Goal: Task Accomplishment & Management: Complete application form

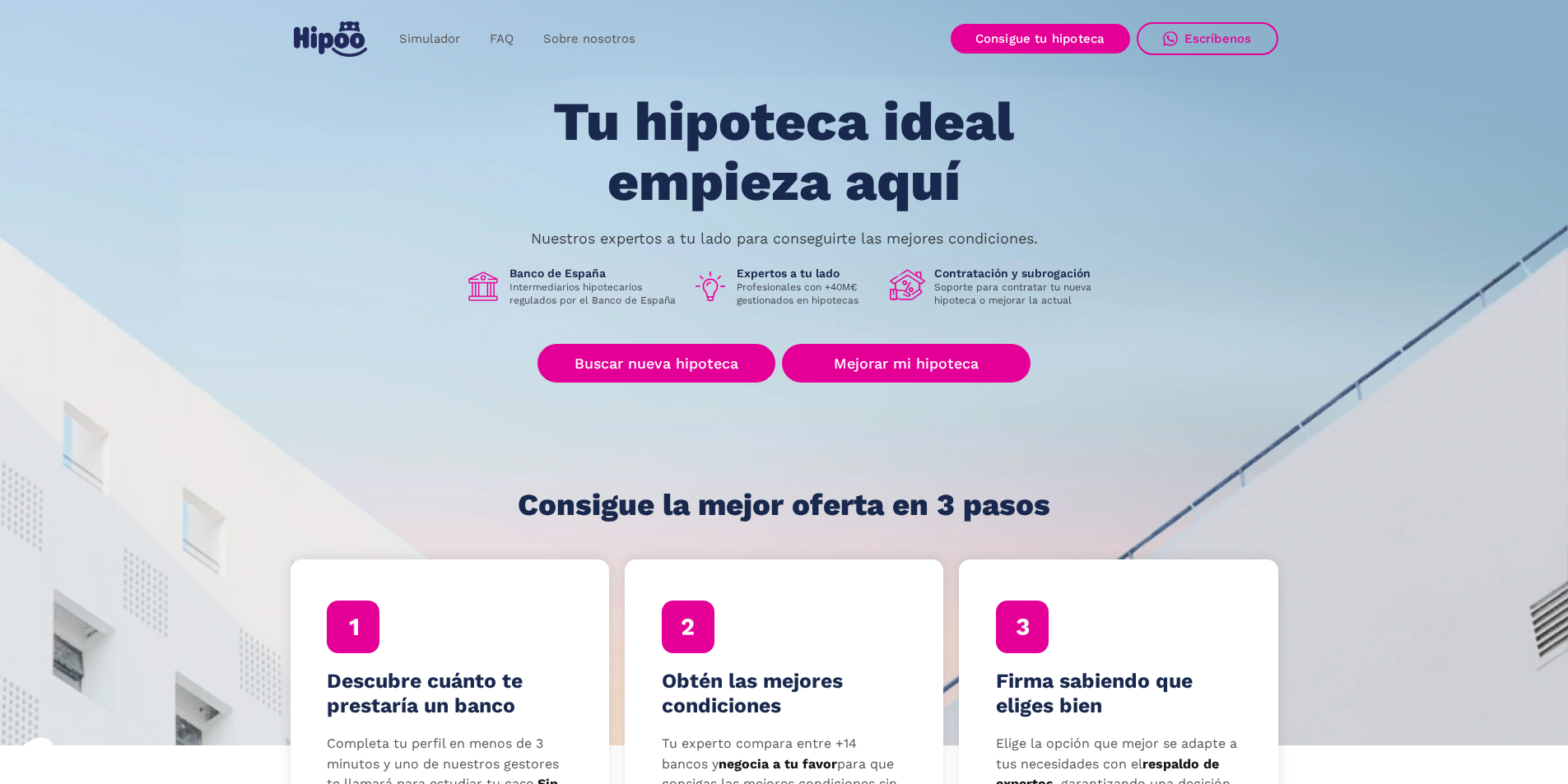
scroll to position [82, 0]
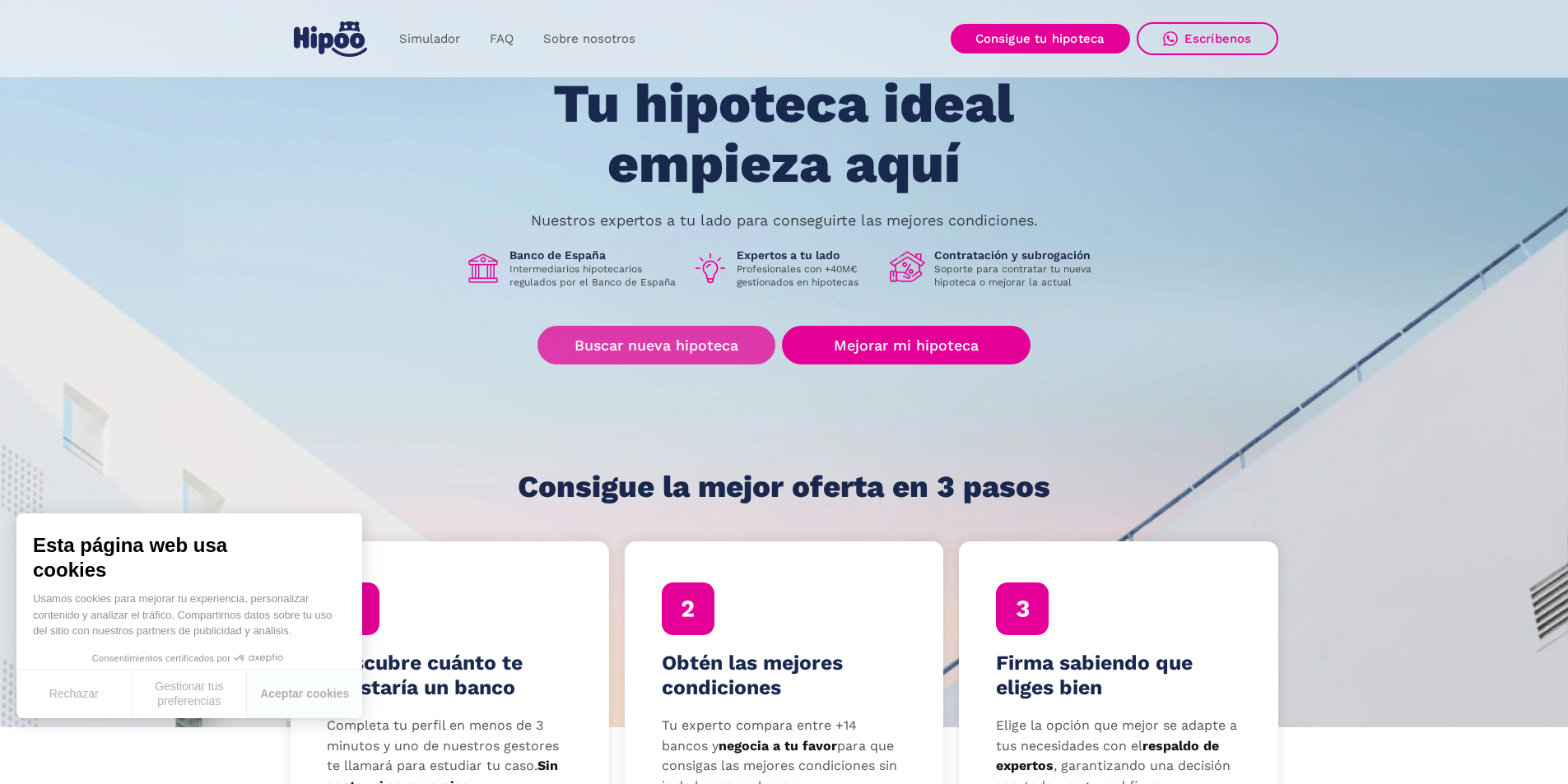
click at [659, 347] on link "Buscar nueva hipoteca" at bounding box center [656, 345] width 238 height 38
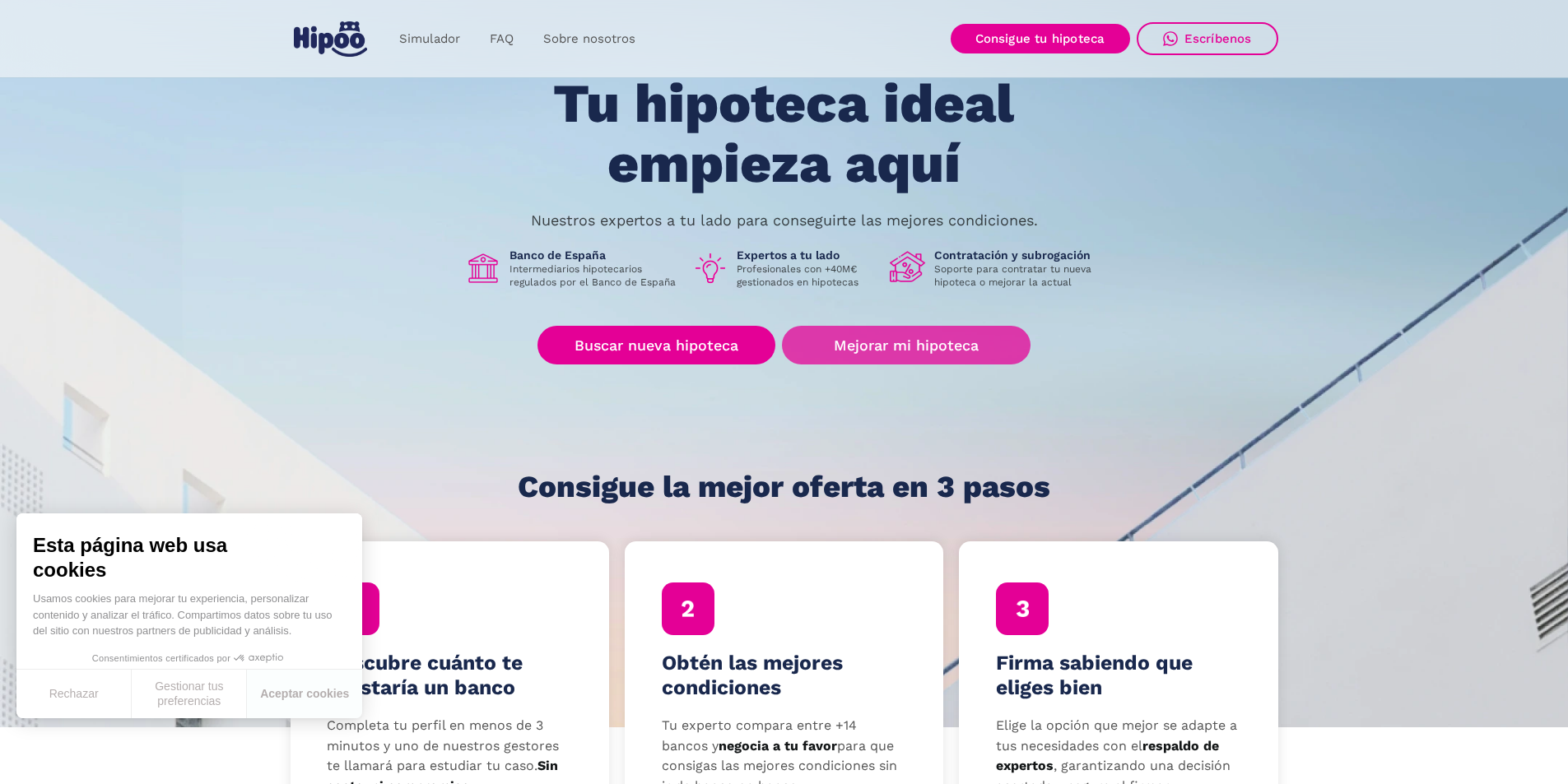
click at [917, 341] on link "Mejorar mi hipoteca" at bounding box center [906, 345] width 248 height 38
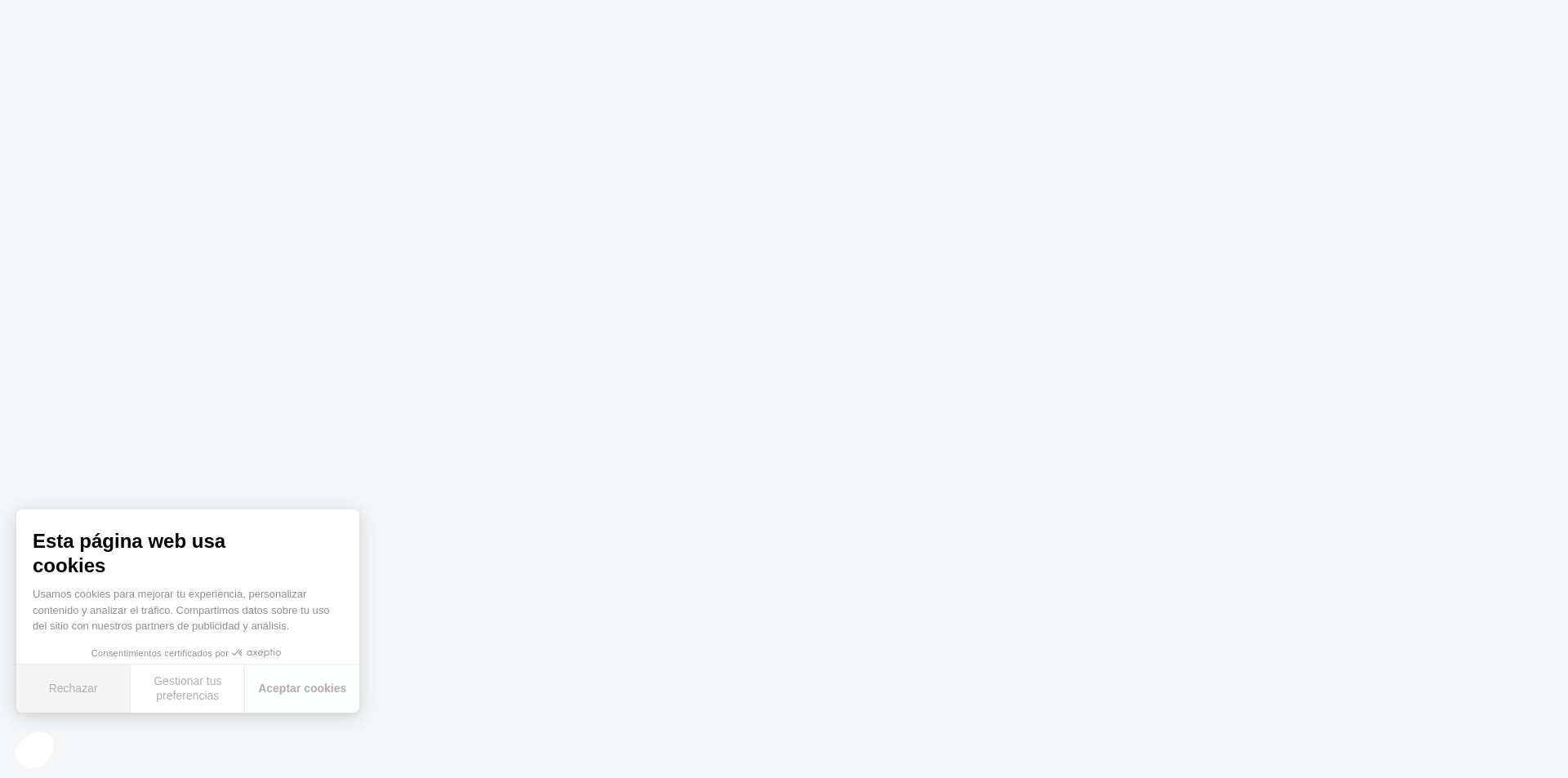
click at [80, 698] on button "Rechazar" at bounding box center [73, 688] width 114 height 48
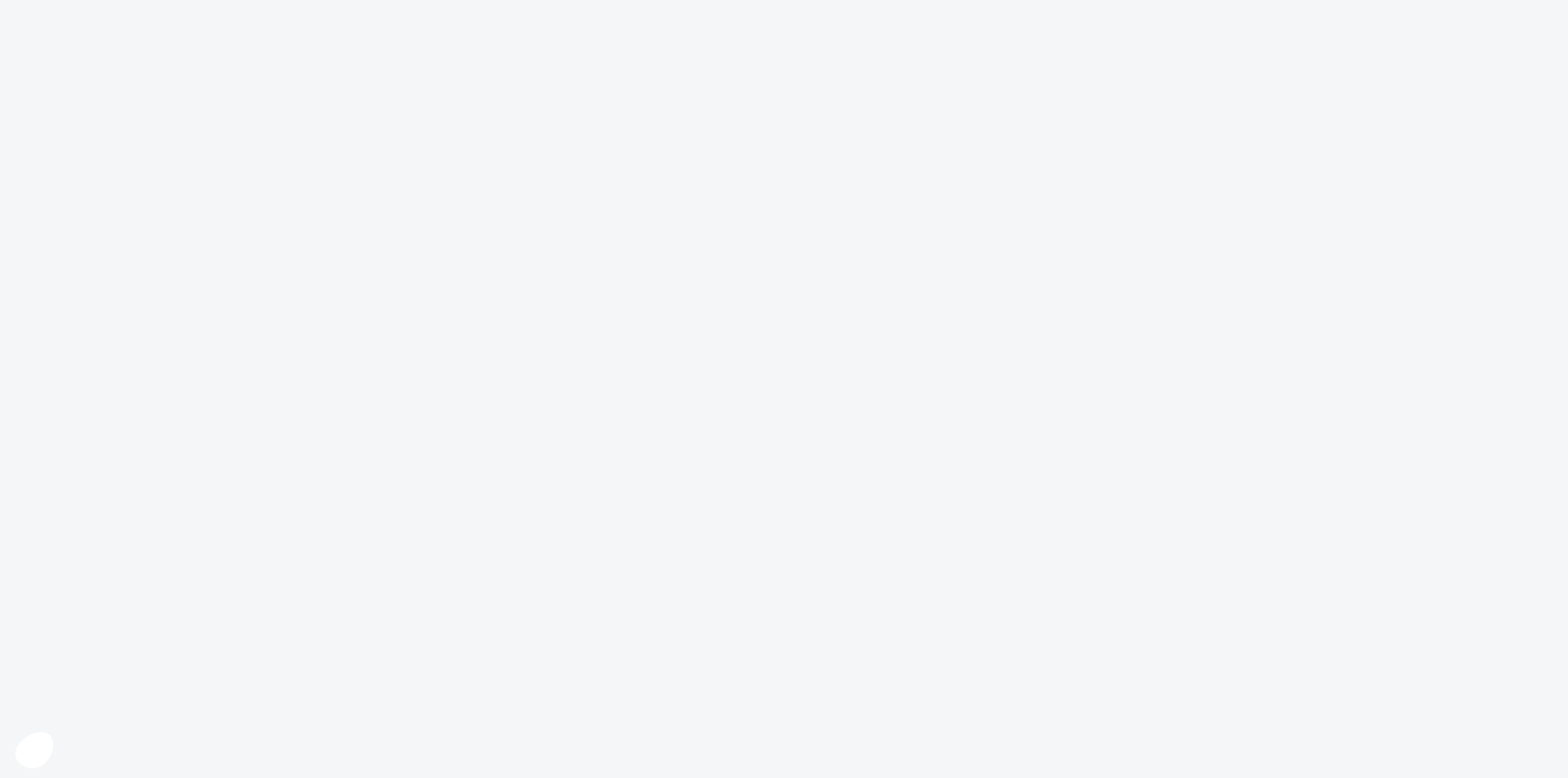
click at [774, 415] on body "Texto original Valora esta traducción Tu opinión servirá para ayudar a mejorar …" at bounding box center [784, 389] width 1568 height 778
